Goal: Task Accomplishment & Management: Manage account settings

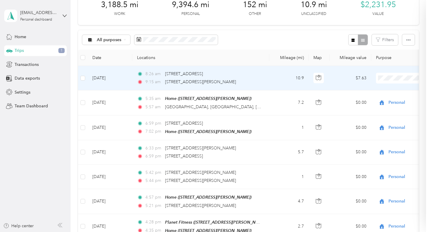
scroll to position [32, 0]
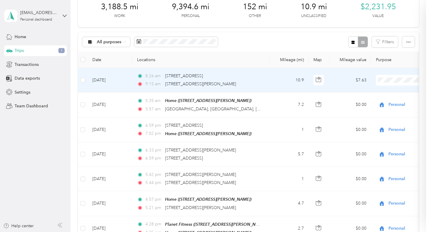
click at [386, 98] on li "Personal" at bounding box center [400, 102] width 91 height 10
